Goal: Obtain resource: Download file/media

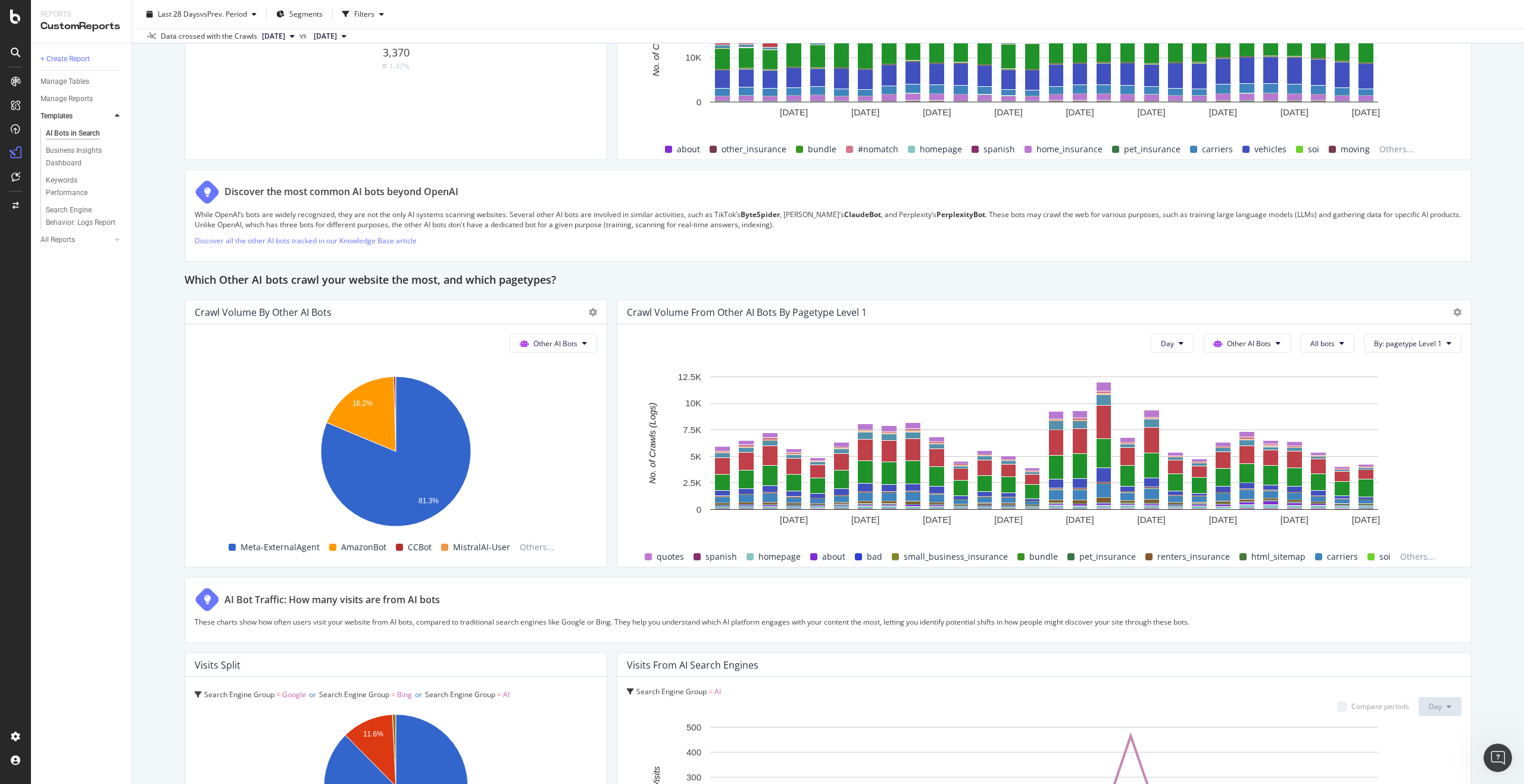
scroll to position [1756, 0]
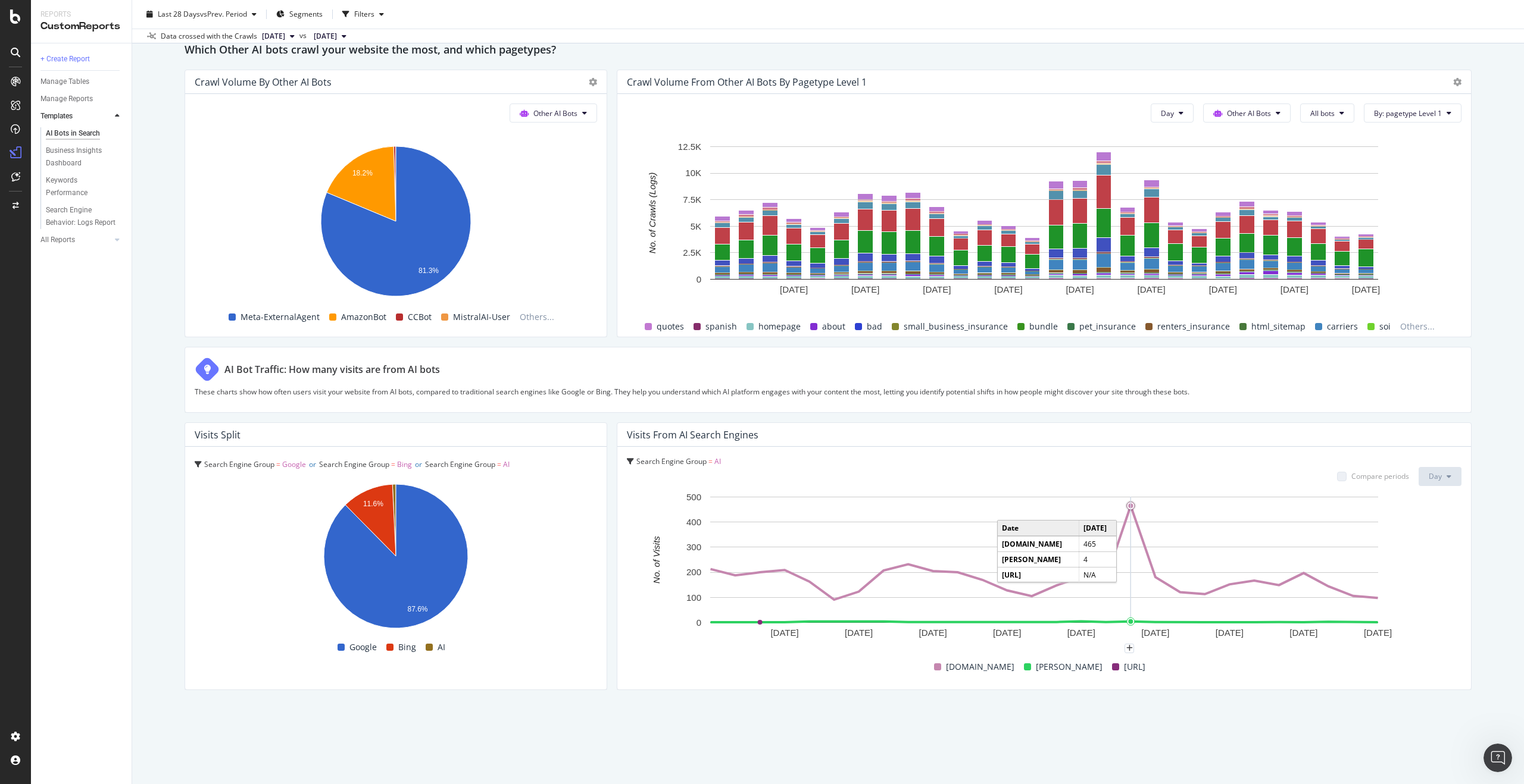
click at [1130, 504] on circle "A chart." at bounding box center [1130, 506] width 5 height 5
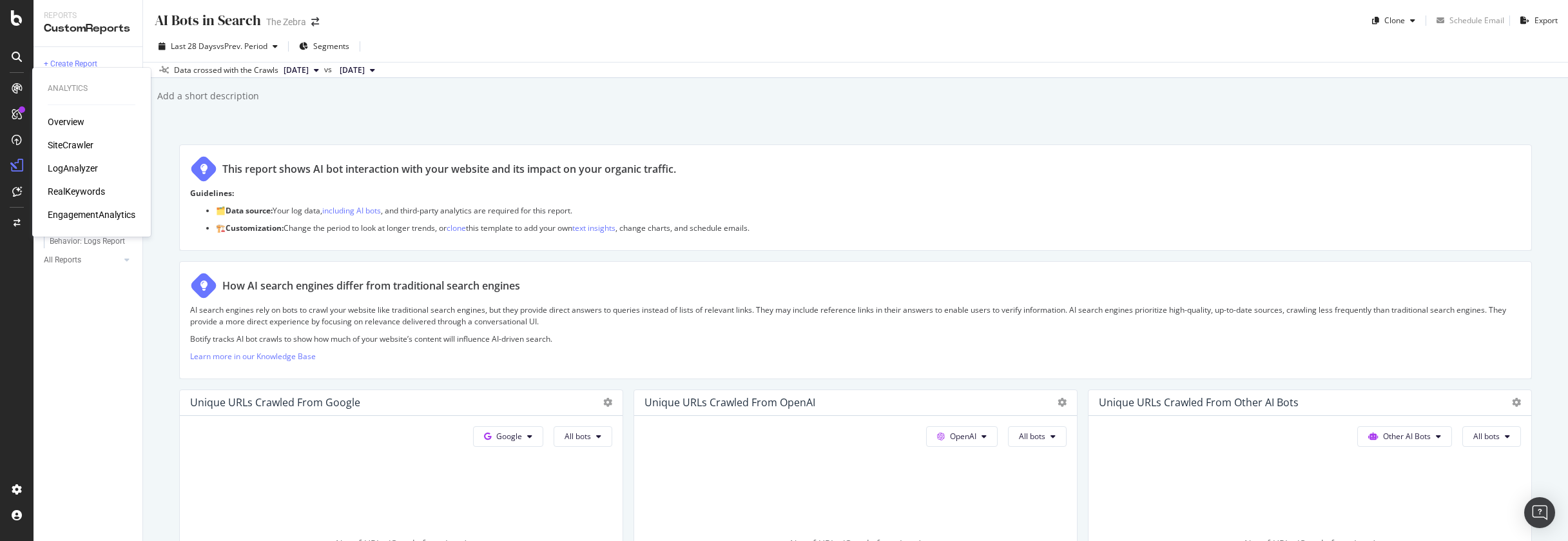
click at [83, 139] on div "SiteCrawler" at bounding box center [70, 145] width 46 height 13
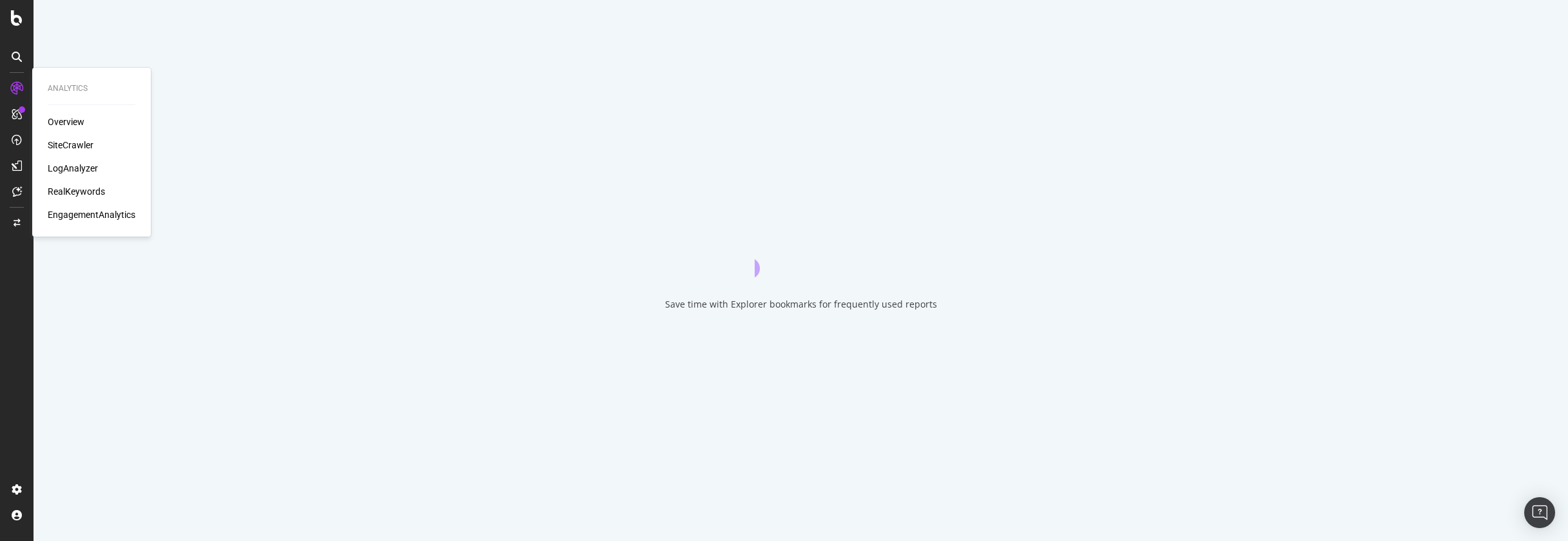
click at [80, 144] on div "SiteCrawler" at bounding box center [70, 145] width 46 height 13
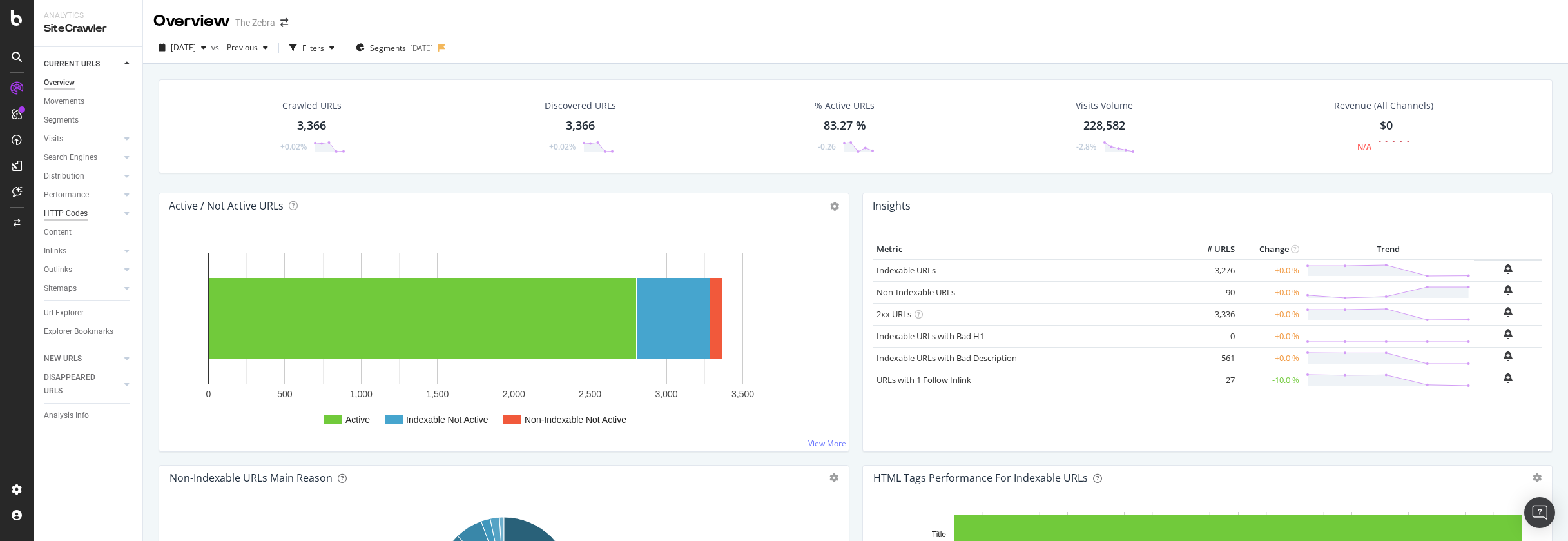
click at [84, 211] on div "HTTP Codes" at bounding box center [65, 214] width 43 height 14
click at [77, 211] on div "HTTP Codes" at bounding box center [65, 214] width 43 height 14
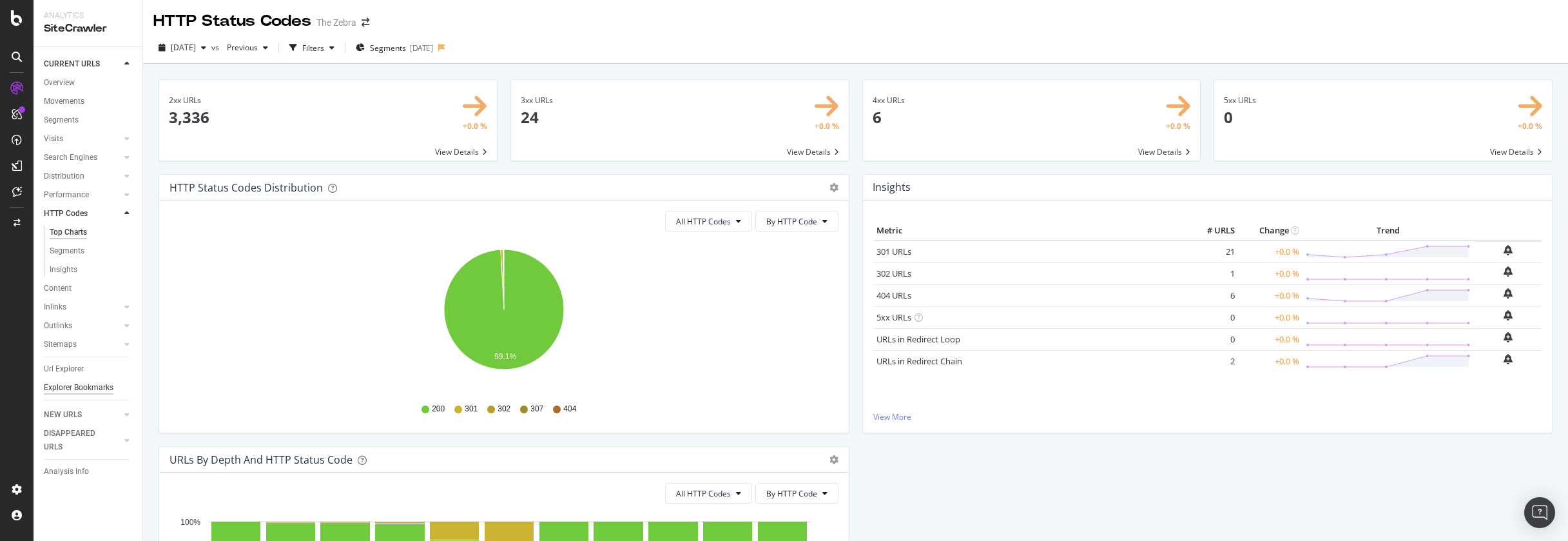
click at [73, 388] on div "Explorer Bookmarks" at bounding box center [78, 388] width 70 height 14
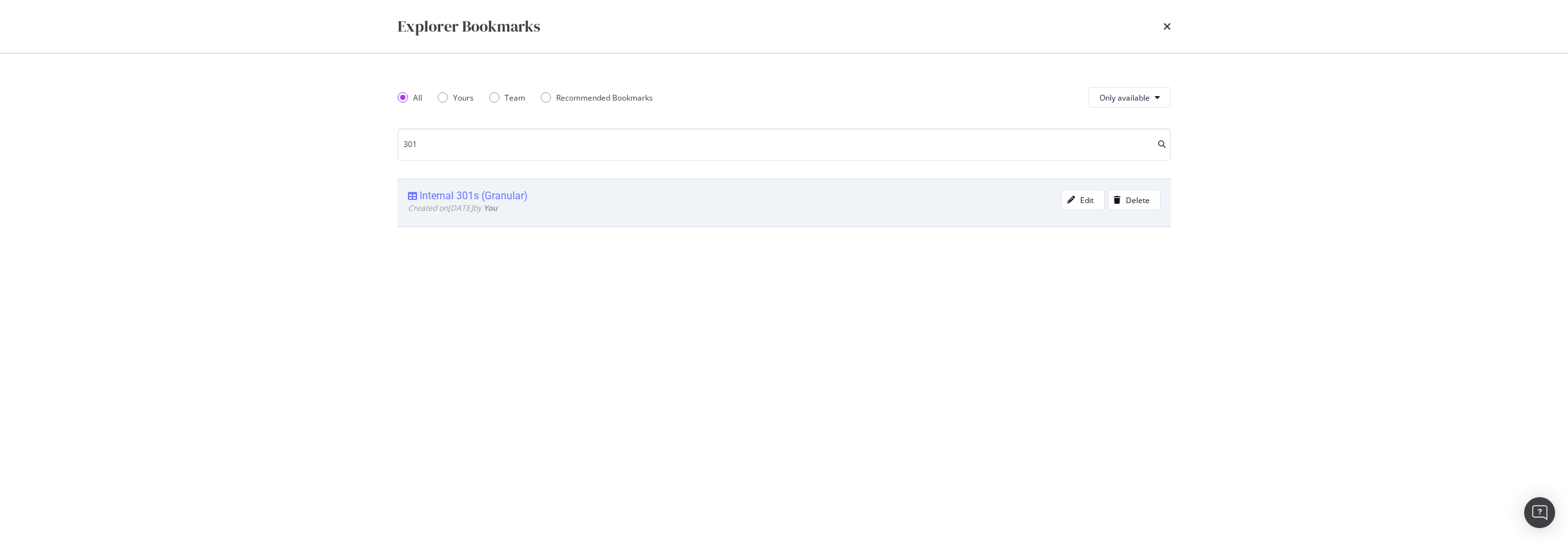
type input "301"
click at [501, 197] on div "Internal 301s (Granular)" at bounding box center [473, 197] width 108 height 13
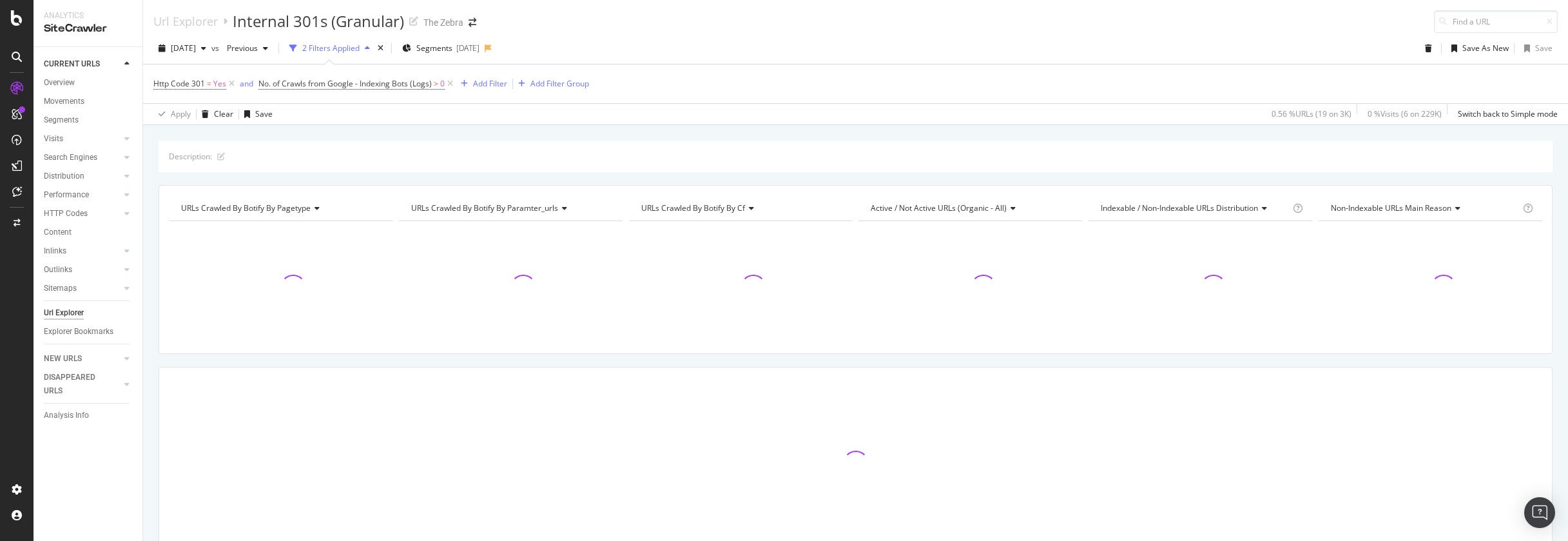
click at [73, 311] on div "Url Explorer" at bounding box center [63, 313] width 40 height 14
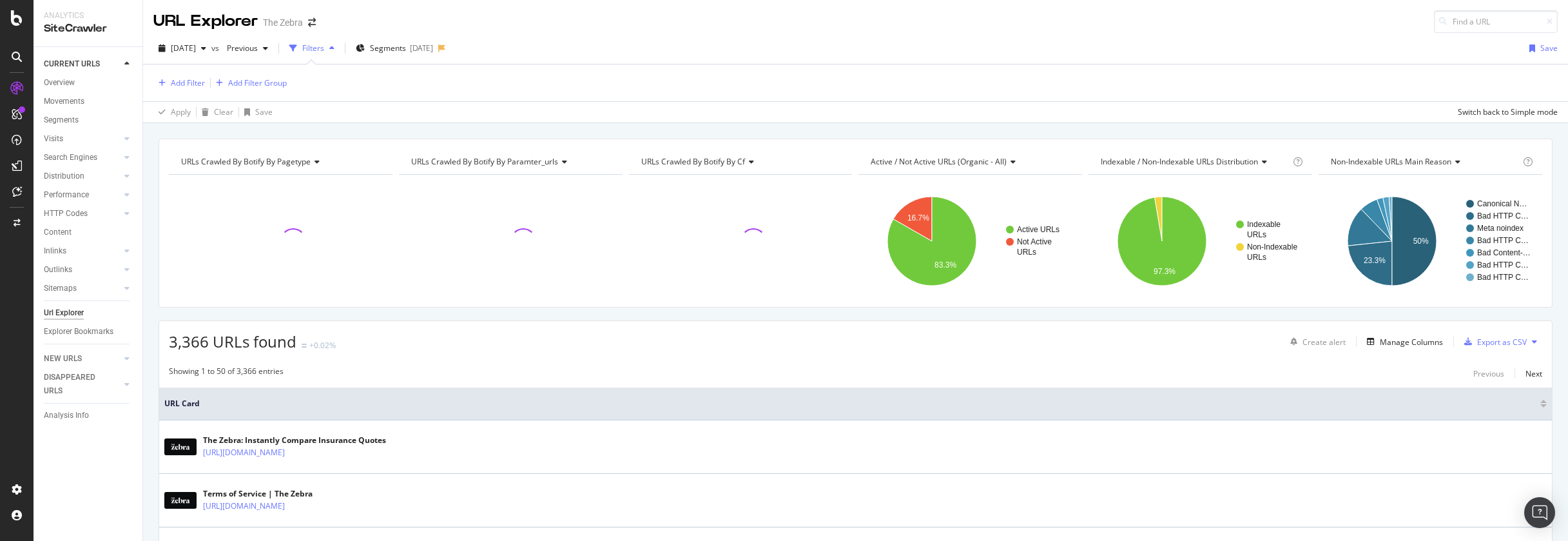
click at [59, 316] on div "Url Explorer" at bounding box center [63, 313] width 40 height 14
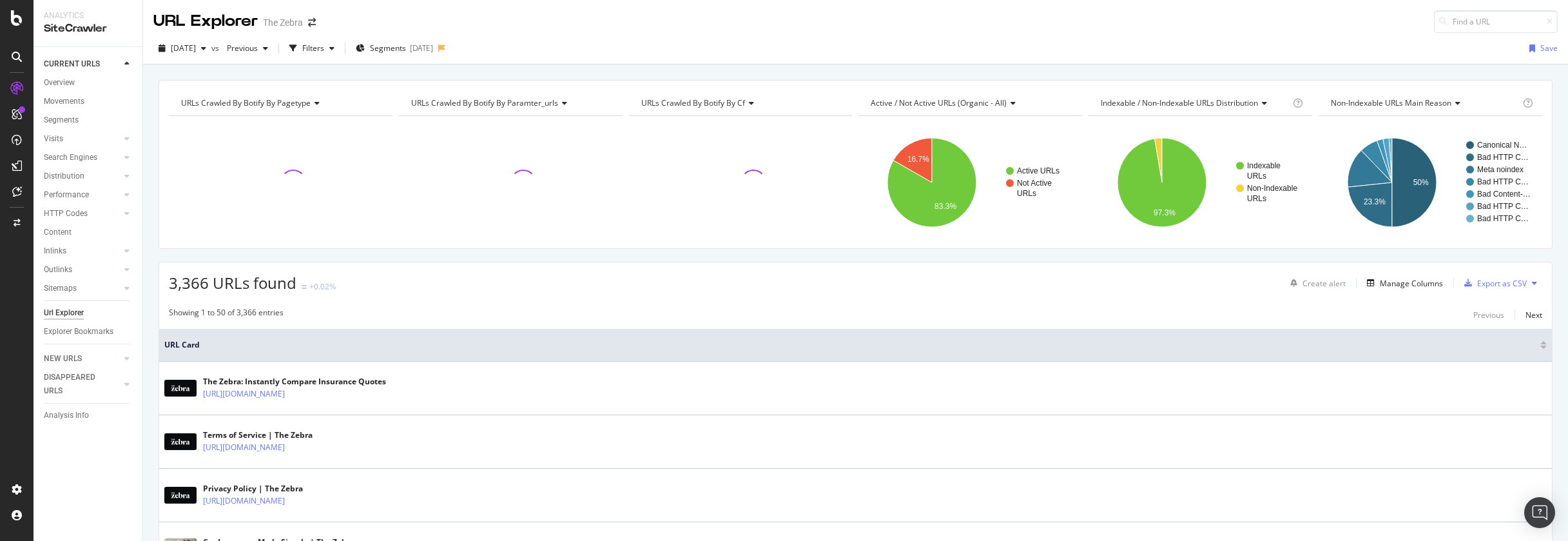
click at [65, 312] on div "Url Explorer" at bounding box center [63, 313] width 40 height 14
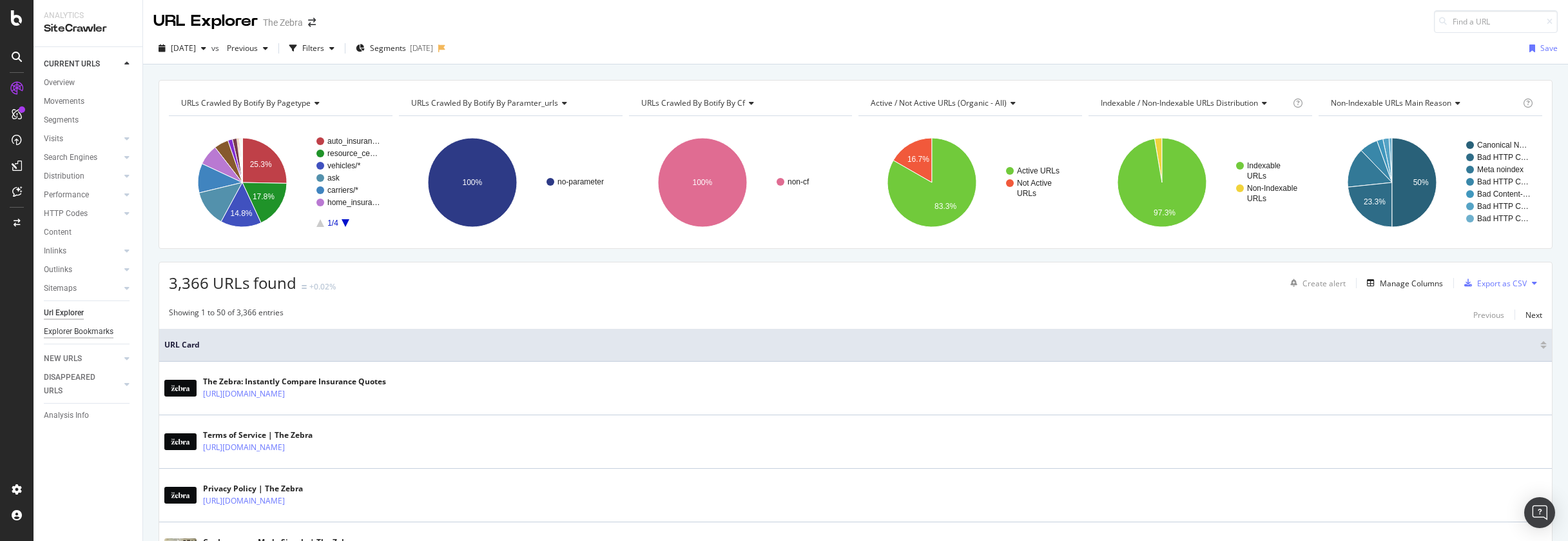
click at [70, 330] on div "Explorer Bookmarks" at bounding box center [78, 331] width 70 height 14
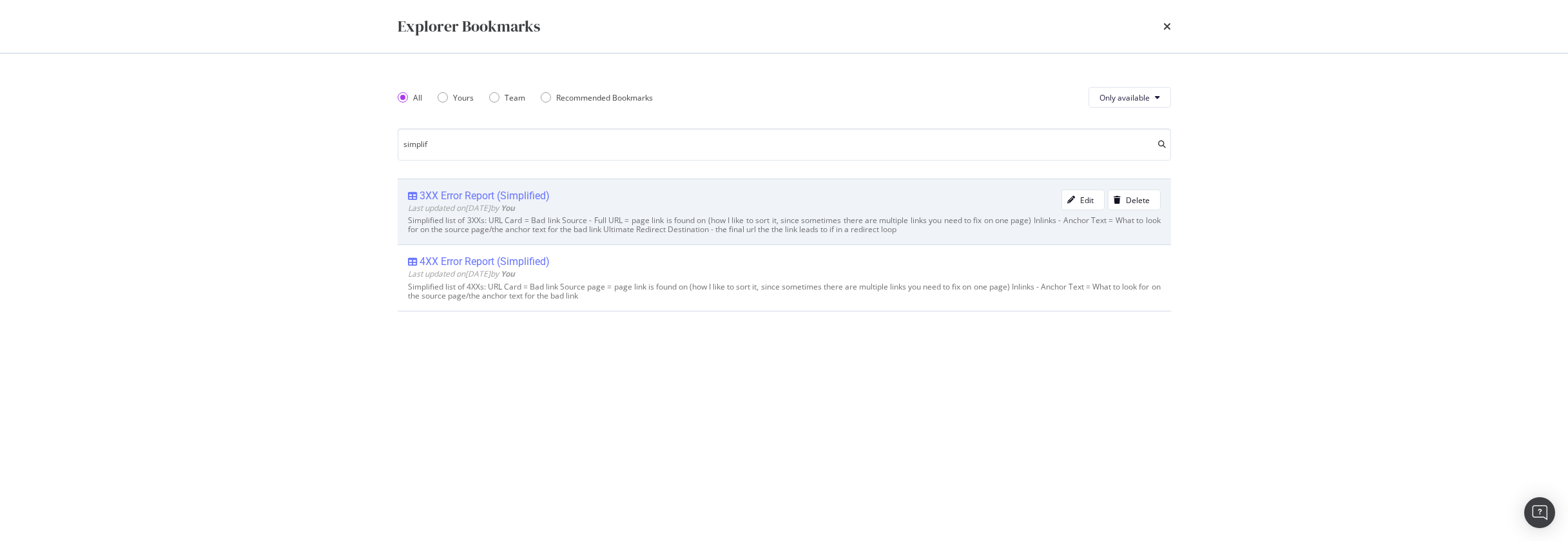
type input "simplif"
click at [530, 193] on div "3XX Error Report (Simplified)" at bounding box center [485, 197] width 130 height 13
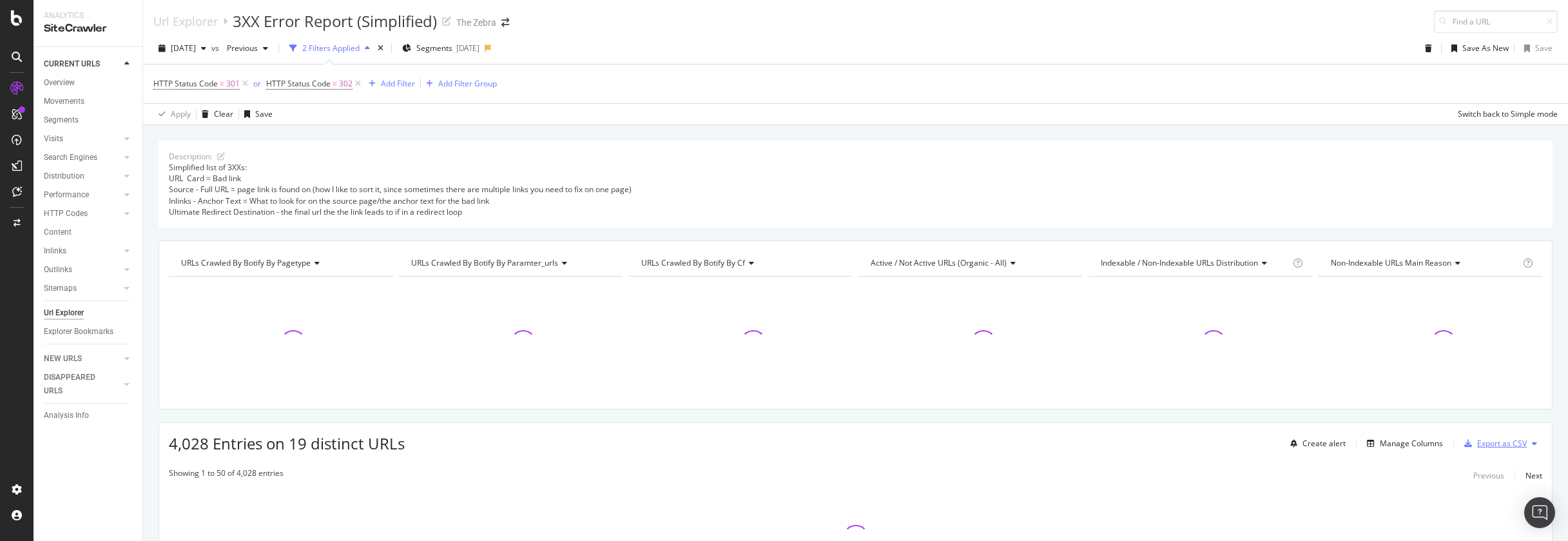
click at [1484, 445] on div "Export as CSV" at bounding box center [1502, 443] width 49 height 11
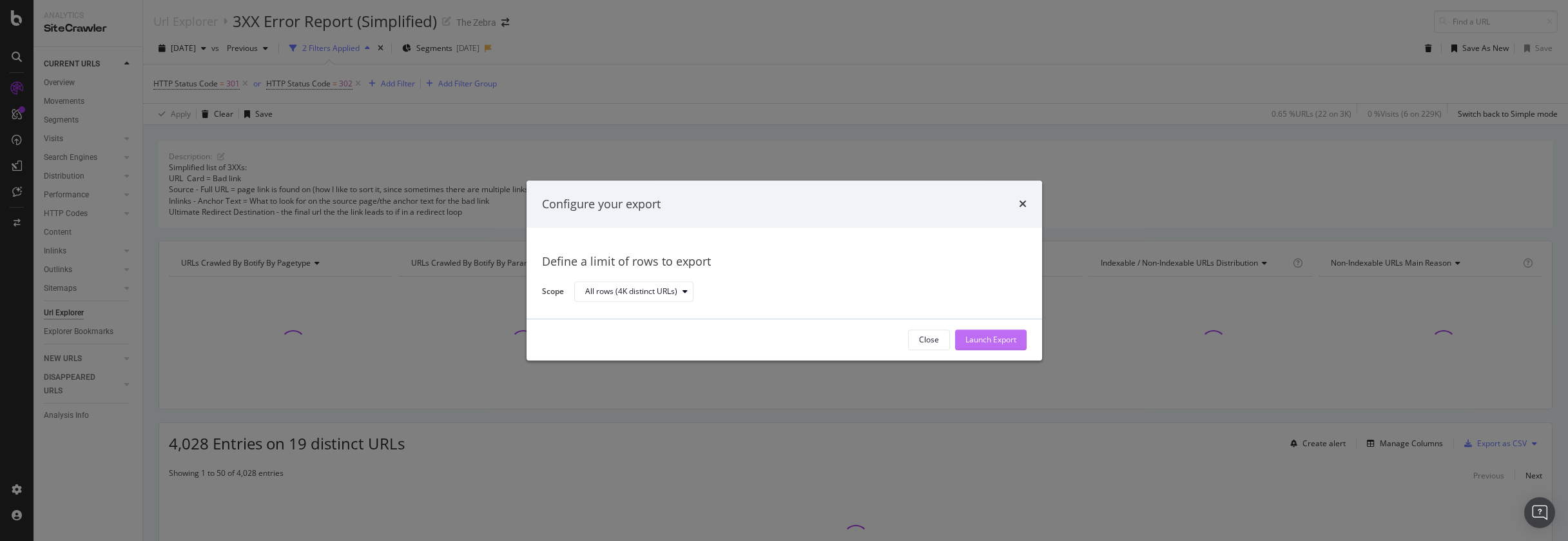
click at [1000, 339] on div "Launch Export" at bounding box center [991, 340] width 51 height 11
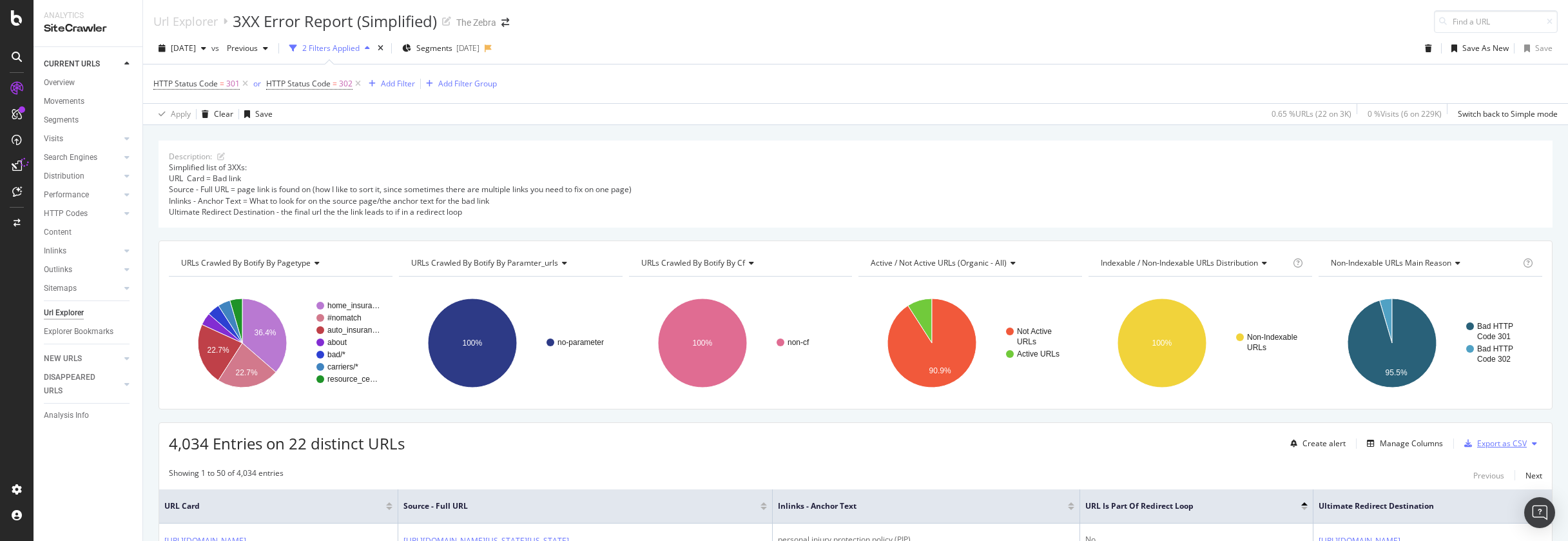
scroll to position [4, 0]
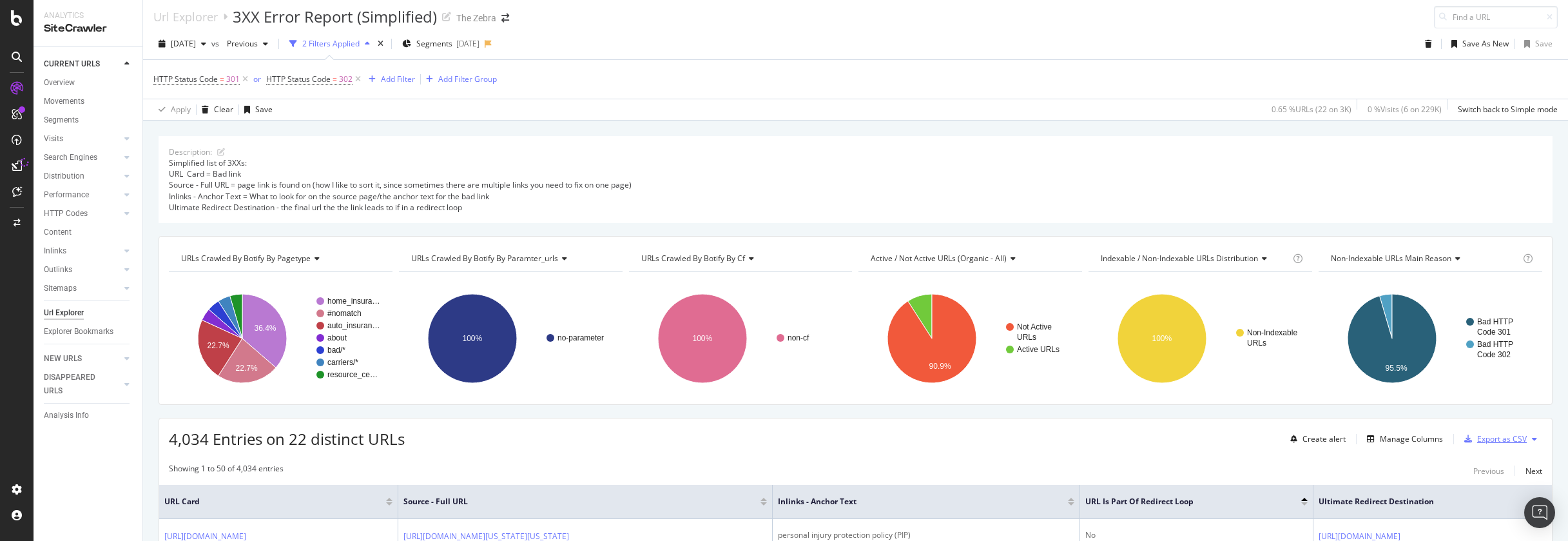
click at [1483, 436] on div "Export as CSV" at bounding box center [1502, 439] width 49 height 11
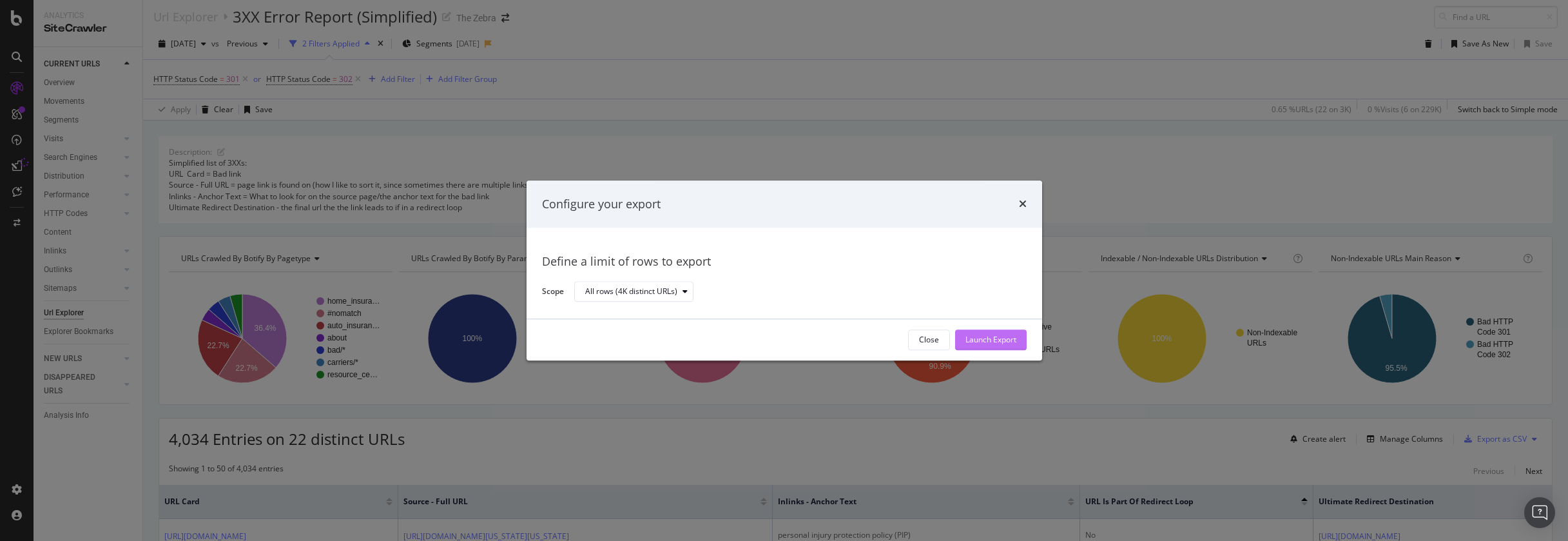
click at [991, 334] on div "Launch Export" at bounding box center [991, 339] width 51 height 20
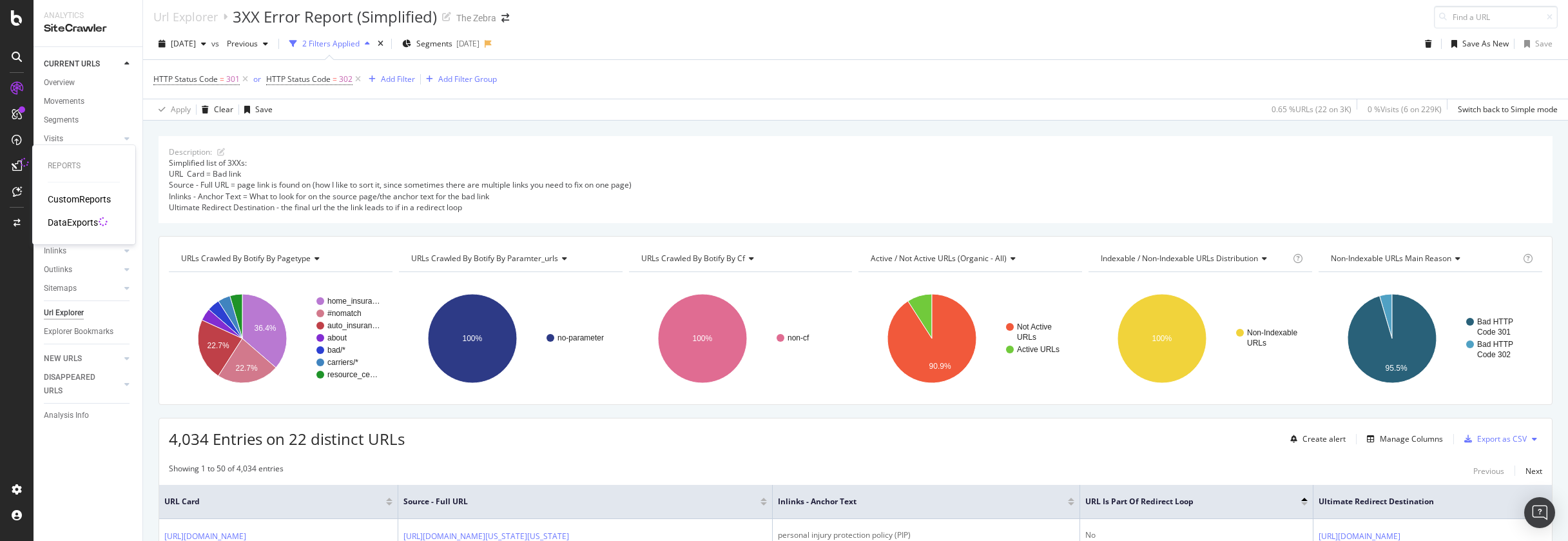
click at [75, 220] on div "DataExports" at bounding box center [72, 223] width 50 height 13
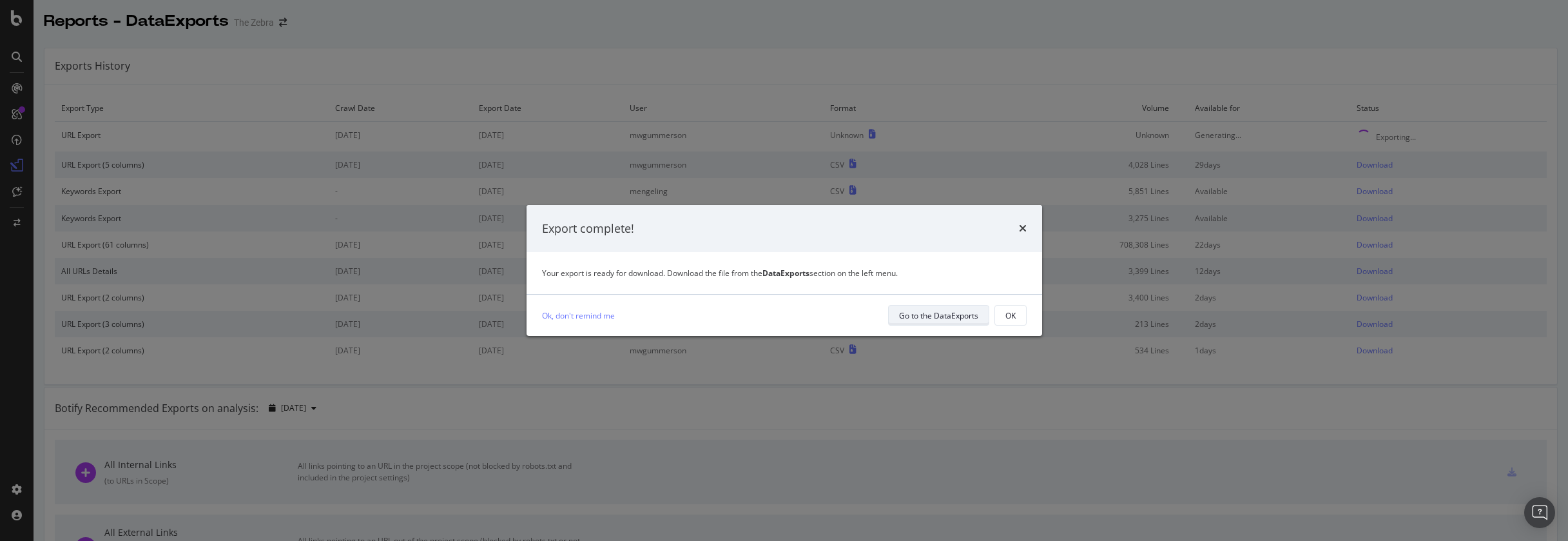
click at [930, 315] on div "Go to the DataExports" at bounding box center [938, 315] width 79 height 11
click at [914, 313] on div "Go to the DataExports" at bounding box center [938, 315] width 79 height 11
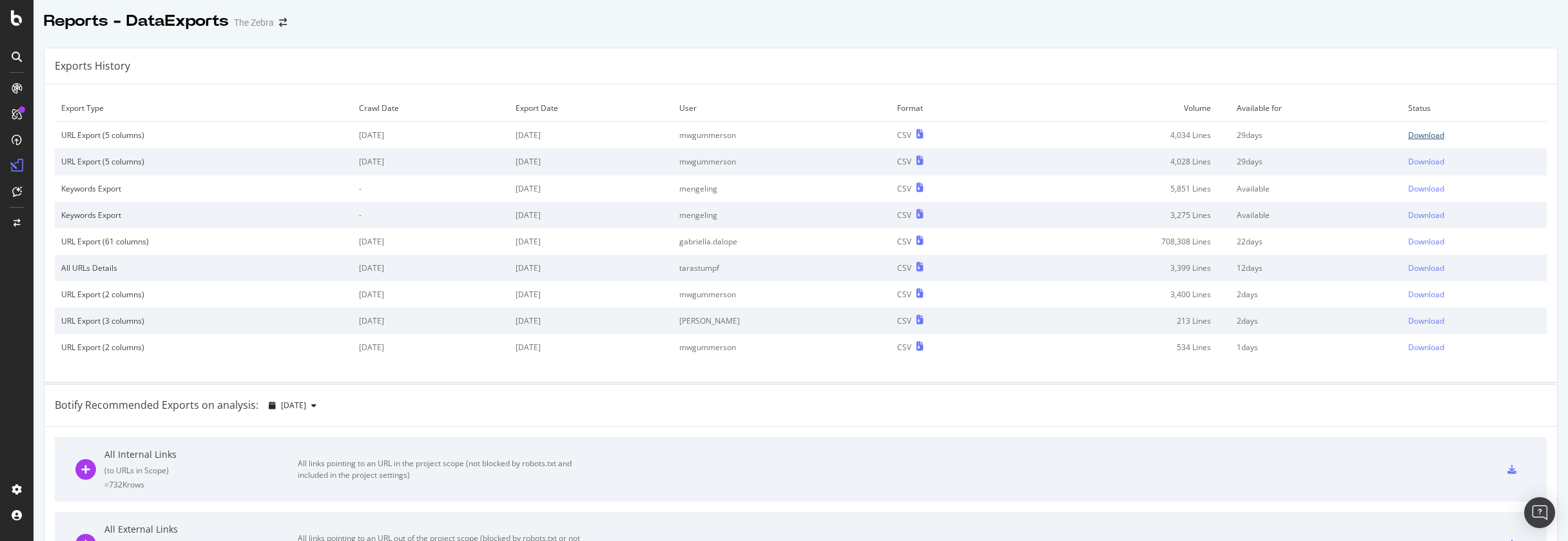
click at [1440, 136] on div "Download" at bounding box center [1427, 135] width 36 height 11
